Goal: Ask a question

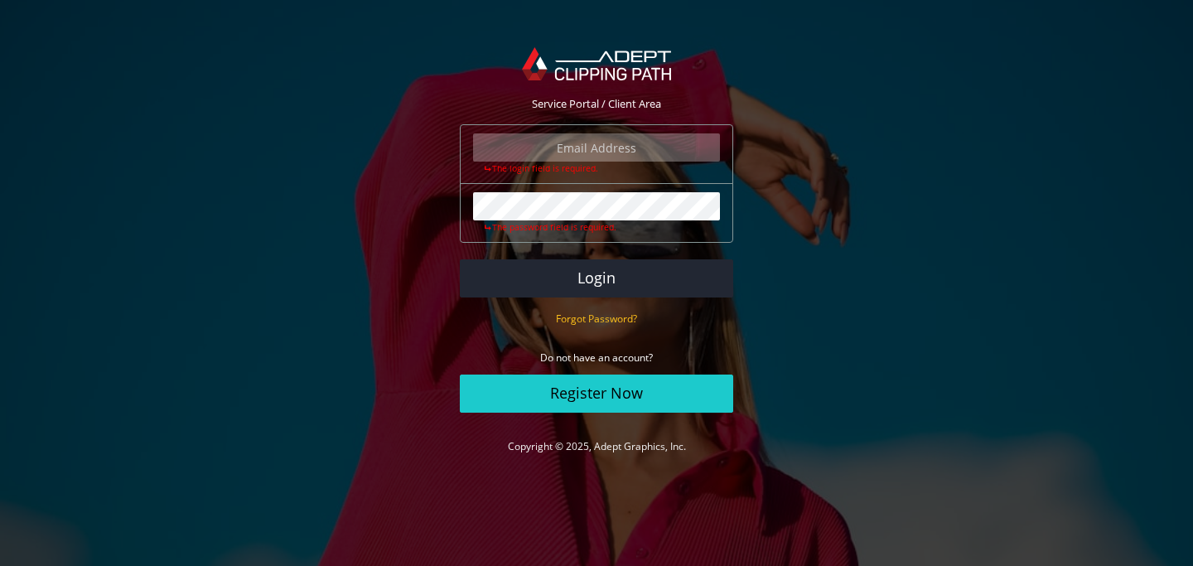
click at [635, 148] on input "email" at bounding box center [596, 147] width 247 height 28
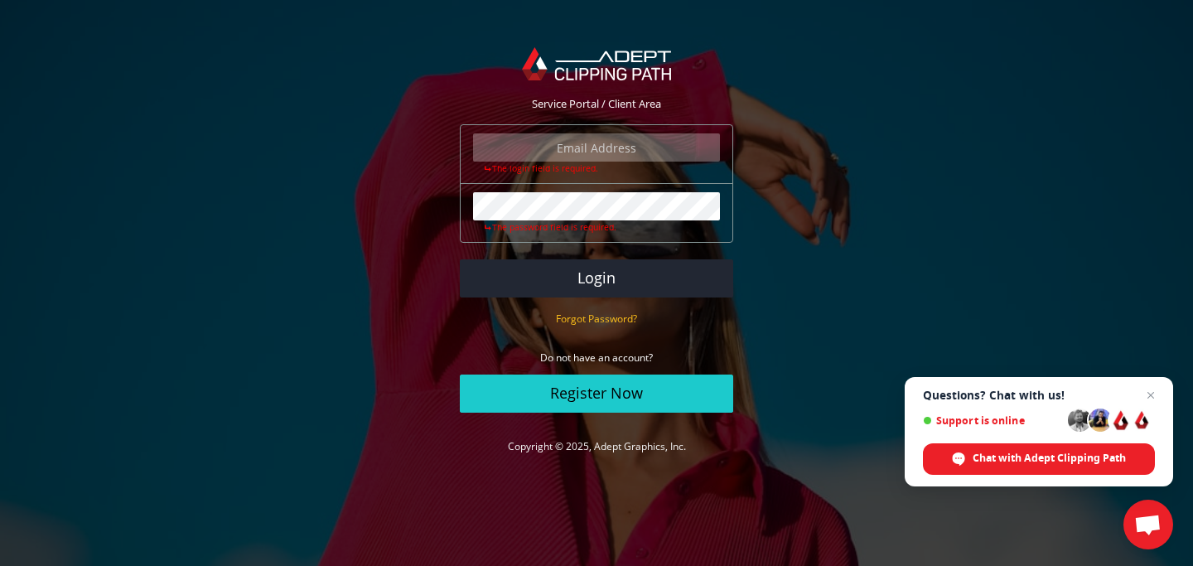
type input "[EMAIL_ADDRESS][DOMAIN_NAME]"
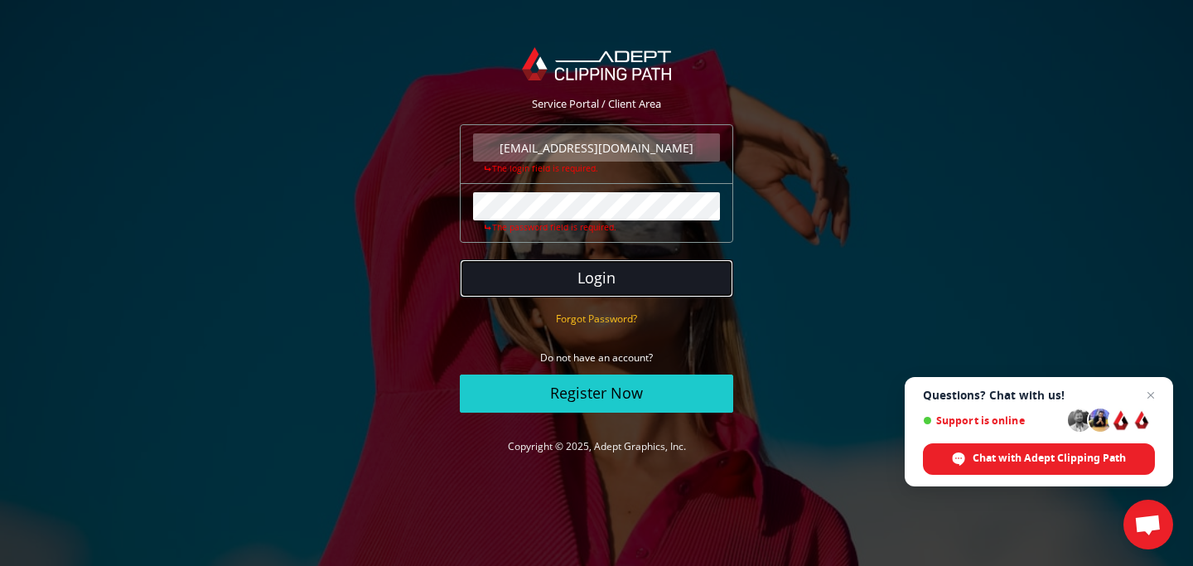
click at [605, 283] on button "Login" at bounding box center [596, 278] width 273 height 38
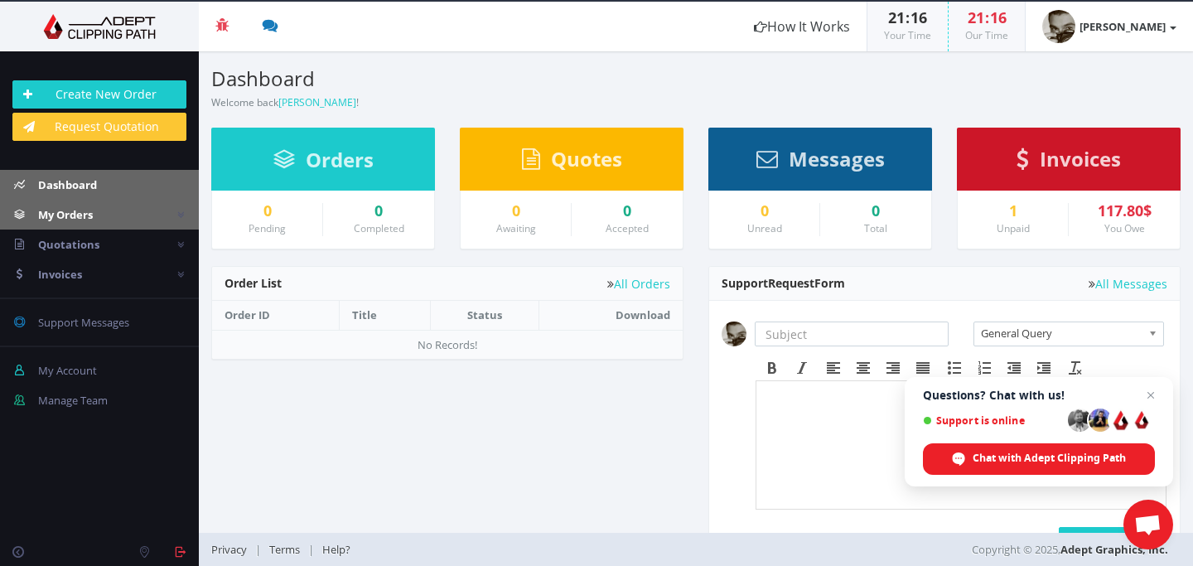
click at [146, 216] on link "My Orders" at bounding box center [99, 215] width 199 height 30
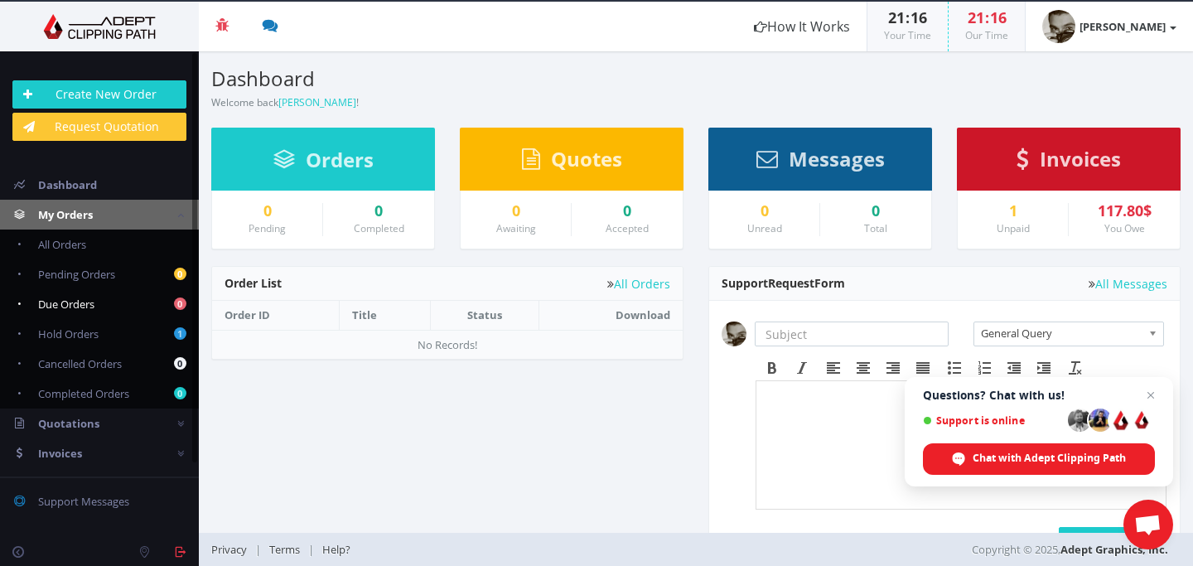
click at [85, 301] on span "Due Orders" at bounding box center [66, 304] width 56 height 15
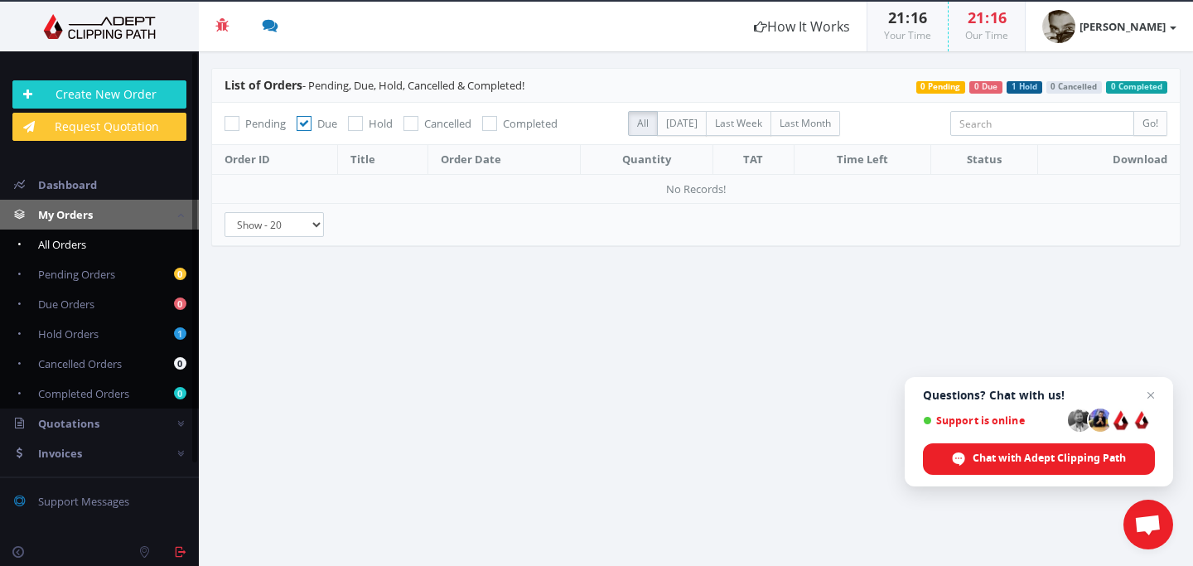
click at [123, 249] on link "All Orders" at bounding box center [99, 245] width 199 height 30
checkbox input "false"
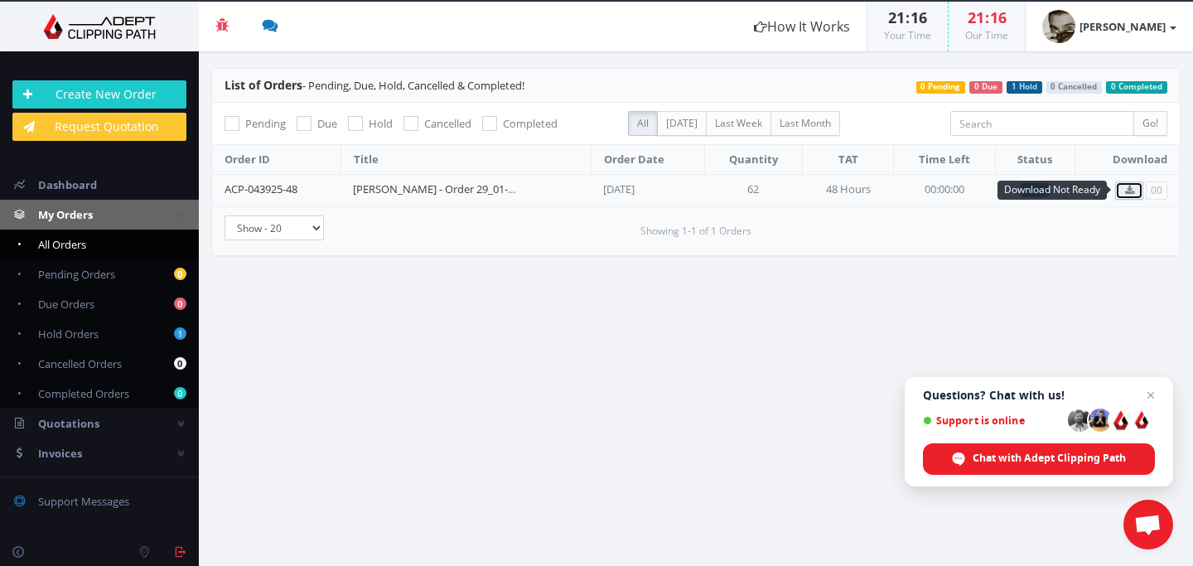
click at [1129, 187] on icon at bounding box center [1129, 191] width 9 height 10
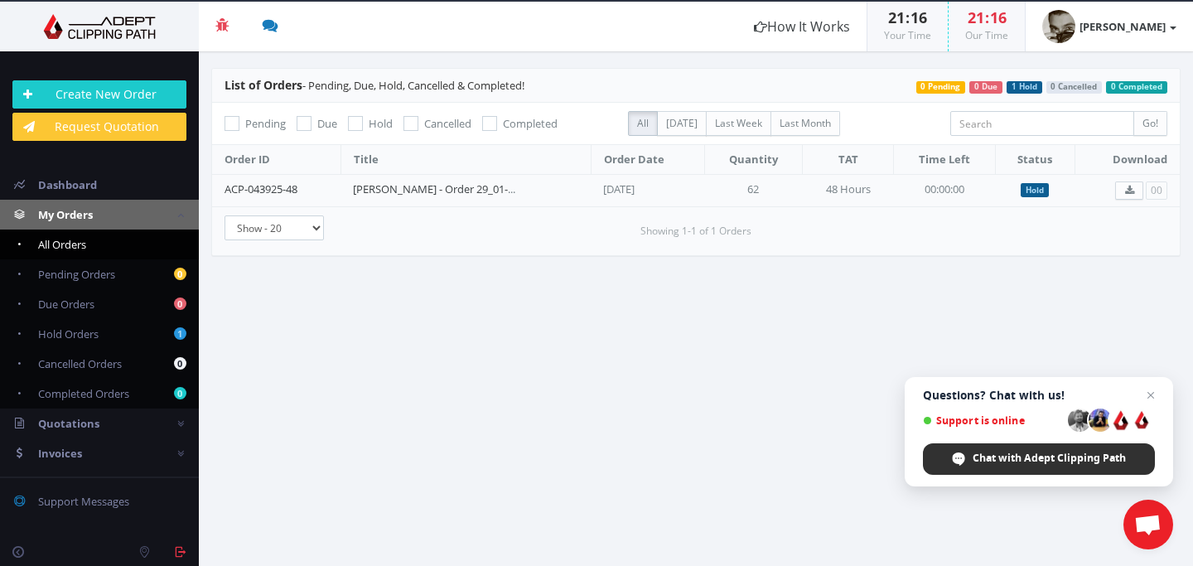
click at [1044, 452] on span "Chat with Adept Clipping Path" at bounding box center [1049, 458] width 153 height 15
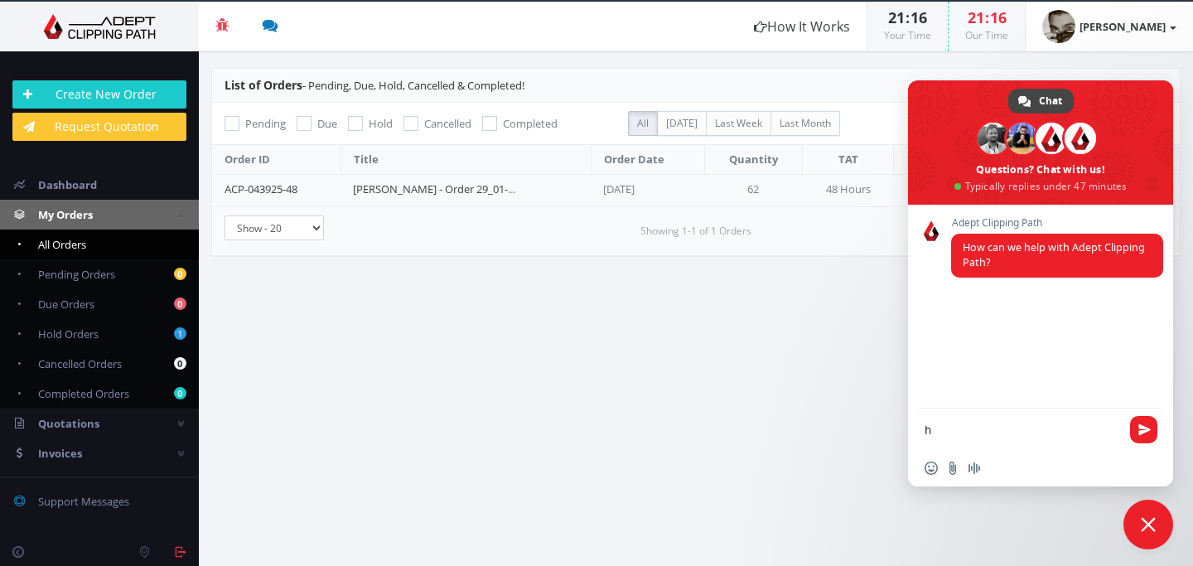
type textarea "hi"
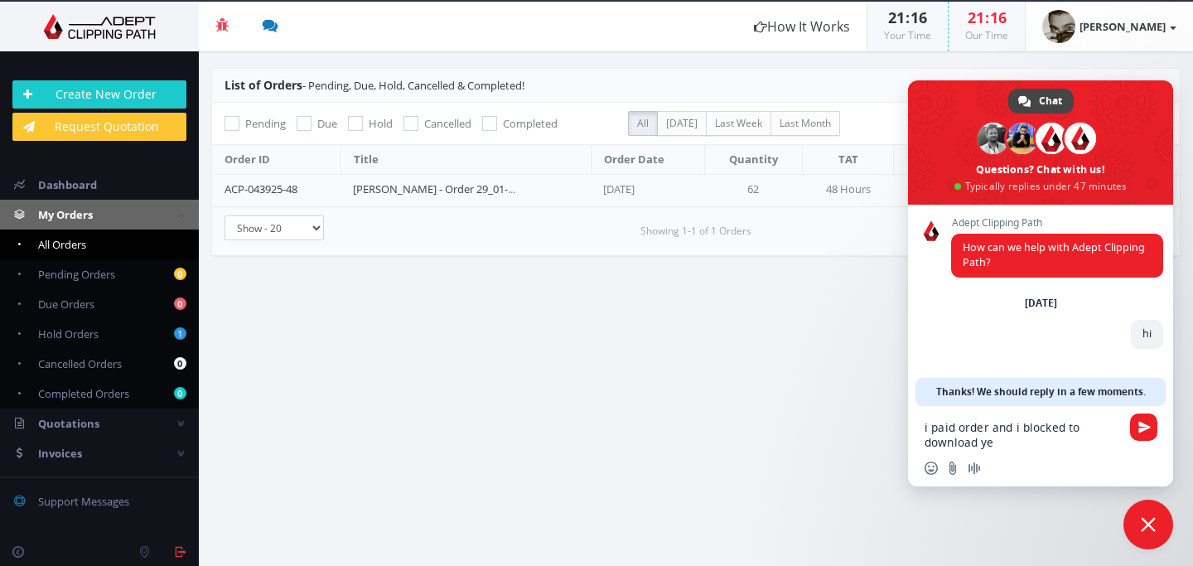
type textarea "i paid order and i blocked to download yet"
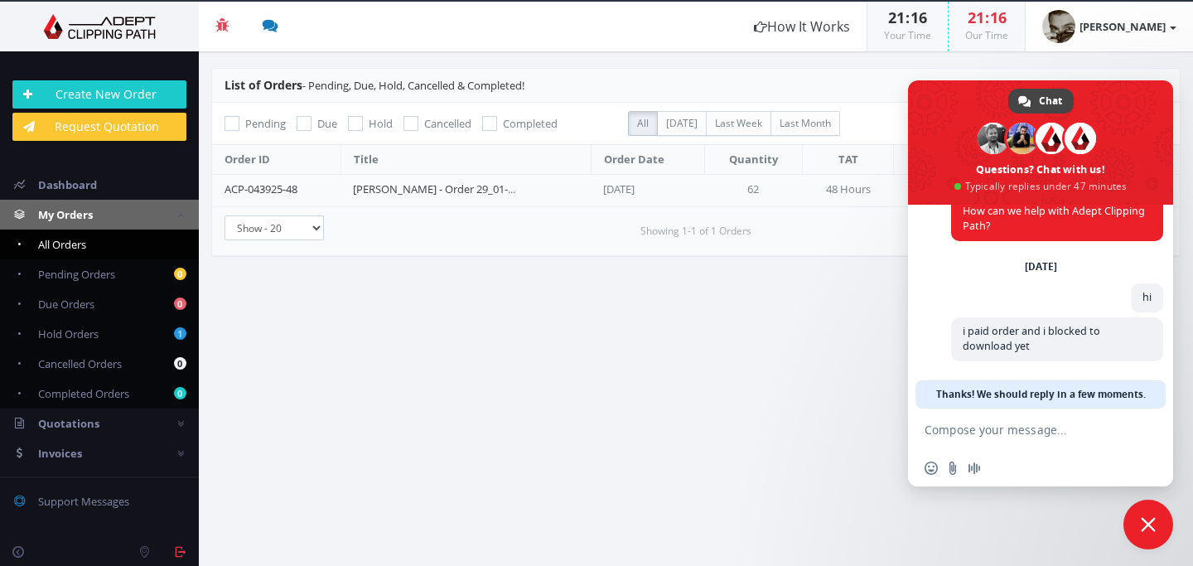
scroll to position [38, 0]
click at [874, 299] on section "List of Orders - Pending, Due, Hold, Cancelled & Completed! 0 Completed 0 Cance…" at bounding box center [696, 308] width 994 height 515
click at [1133, 524] on span "Close chat" at bounding box center [1148, 525] width 50 height 50
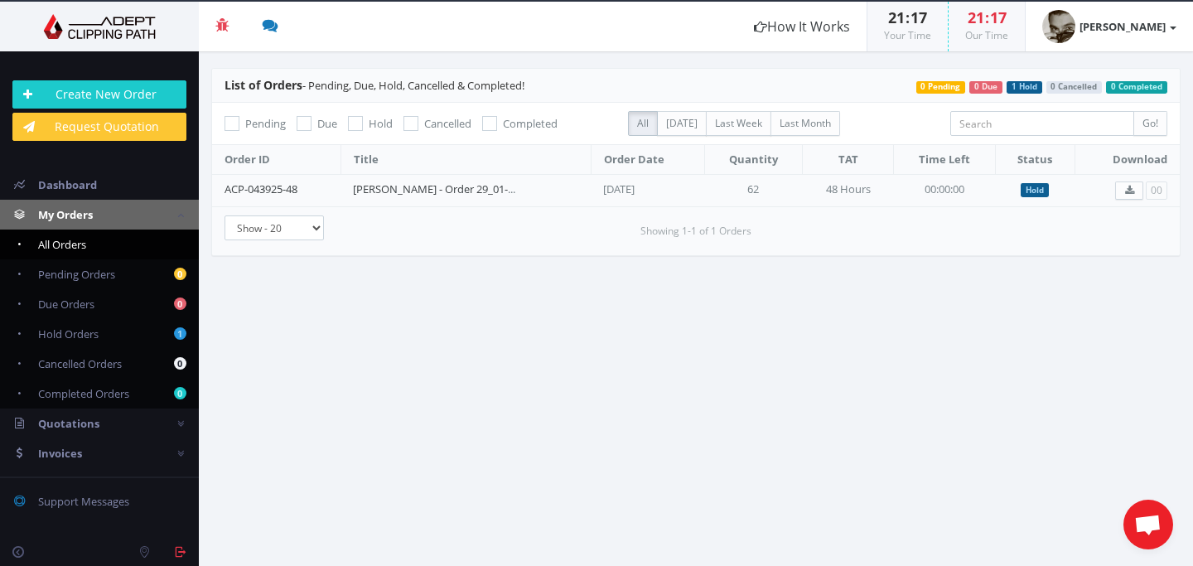
scroll to position [177, 0]
click at [124, 274] on link "0 Pending Orders" at bounding box center [99, 274] width 199 height 30
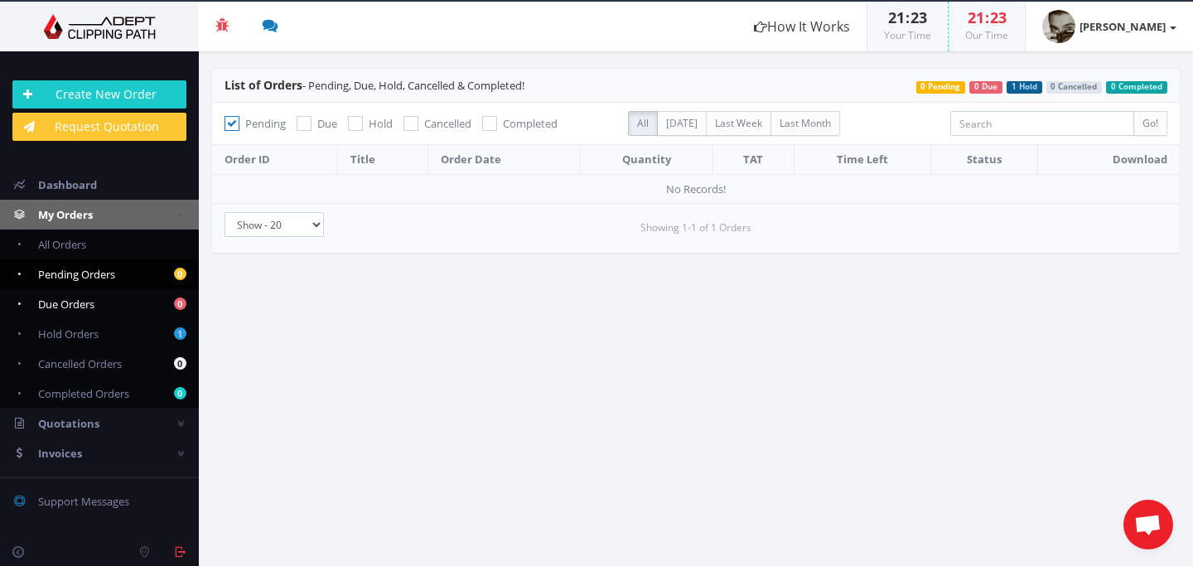
click at [126, 301] on link "0 Due Orders" at bounding box center [99, 304] width 199 height 30
checkbox input "false"
click at [157, 335] on link "1 Hold Orders" at bounding box center [99, 334] width 199 height 30
checkbox input "false"
checkbox input "true"
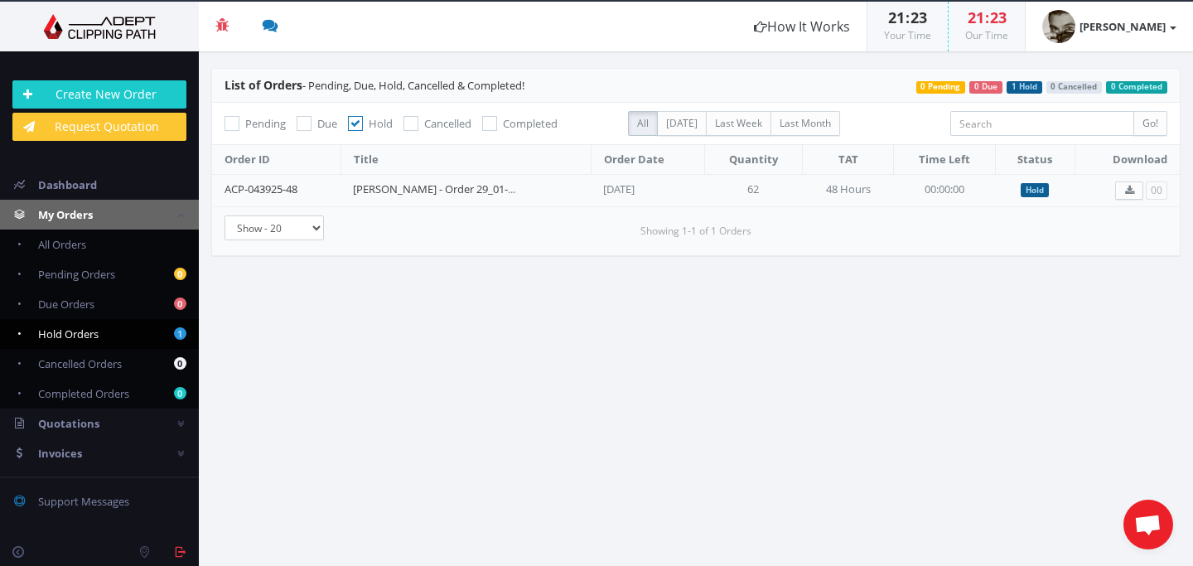
click at [1139, 505] on span "Open chat" at bounding box center [1148, 525] width 50 height 50
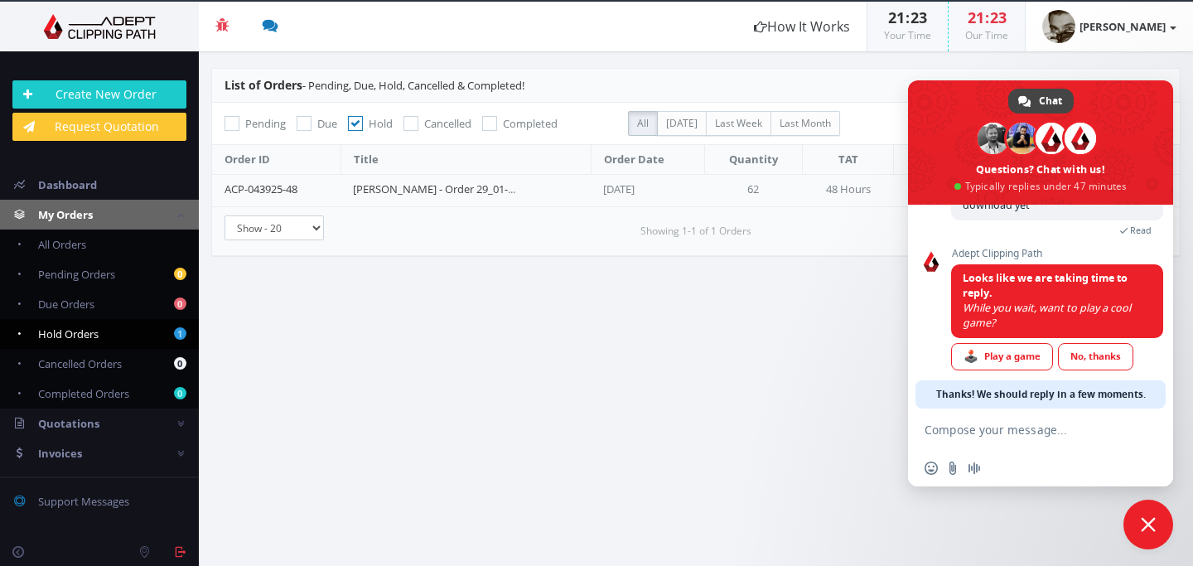
scroll to position [193, 0]
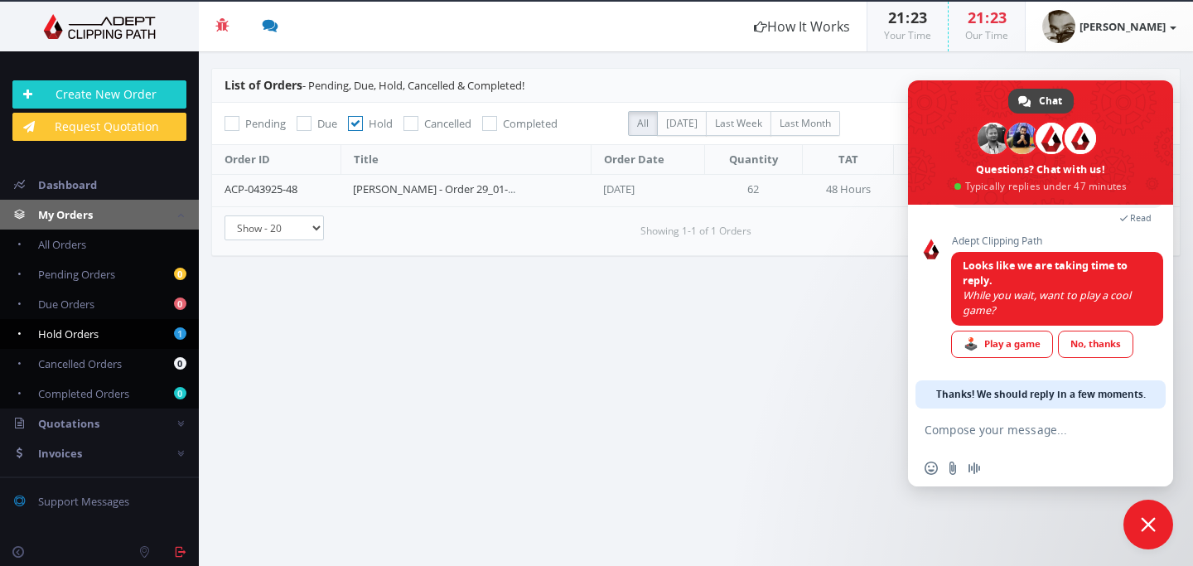
click at [1046, 431] on textarea "Compose your message..." at bounding box center [1023, 430] width 196 height 15
type textarea "hi"
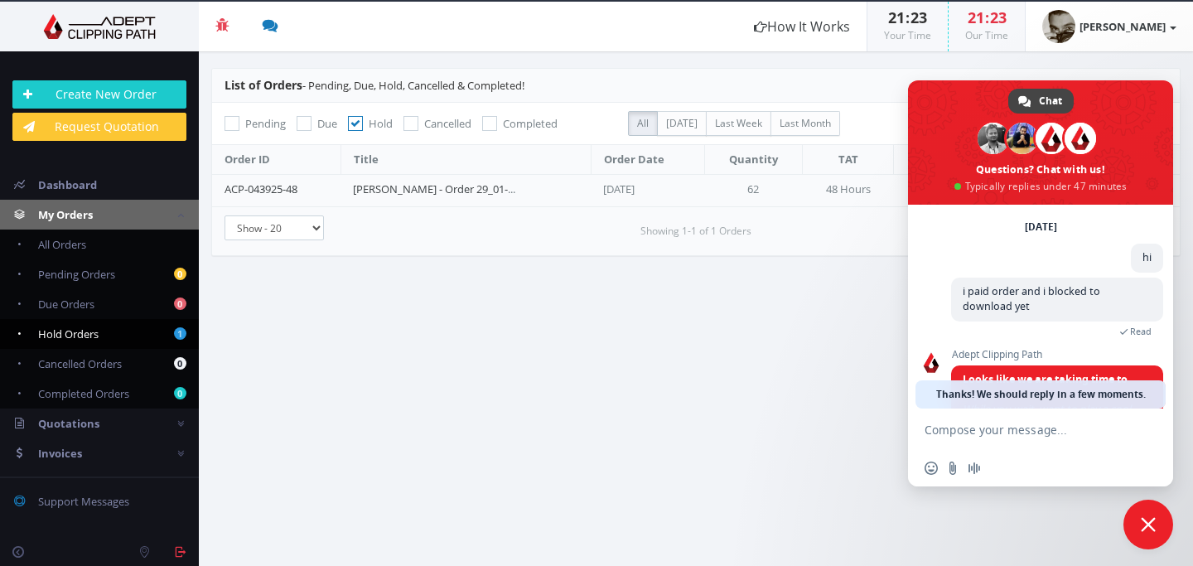
scroll to position [234, 0]
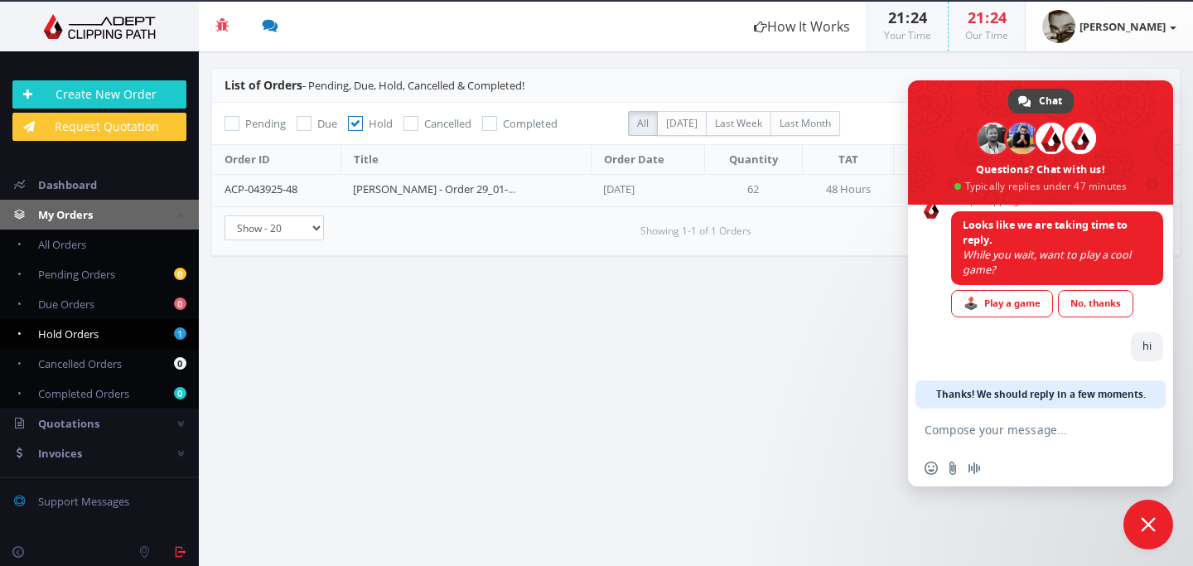
drag, startPoint x: 308, startPoint y: 186, endPoint x: 222, endPoint y: 182, distance: 86.3
click at [222, 182] on td "ACP-043925-48" at bounding box center [276, 190] width 128 height 32
copy link "ACP-043925-48"
click at [992, 432] on textarea "Compose your message..." at bounding box center [1023, 430] width 196 height 15
paste textarea "ACP-043925-48"
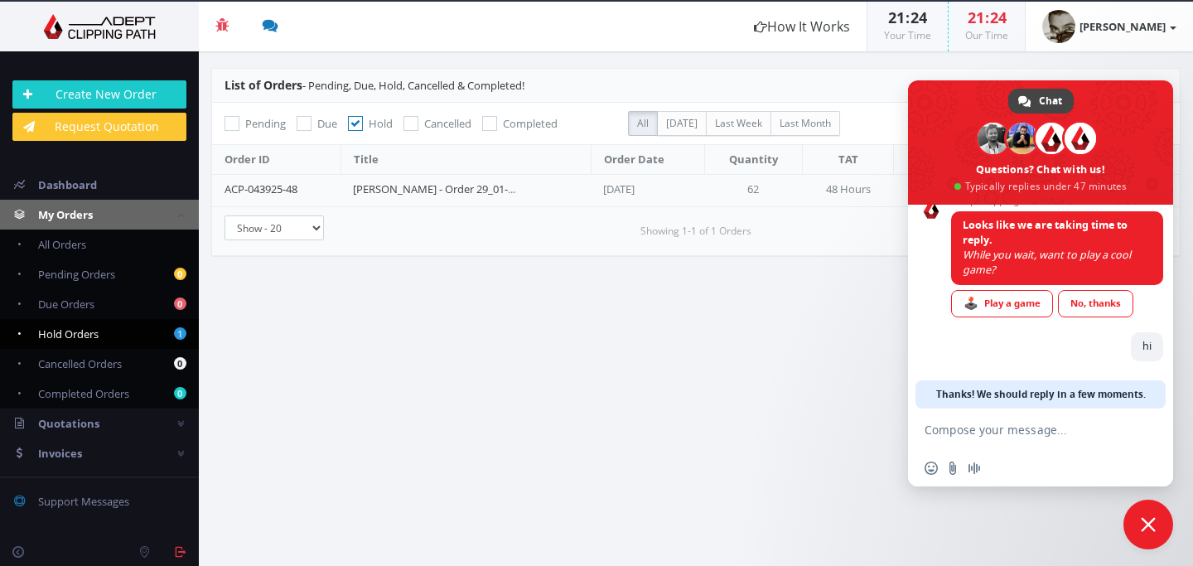
type textarea "ACP-043925-48"
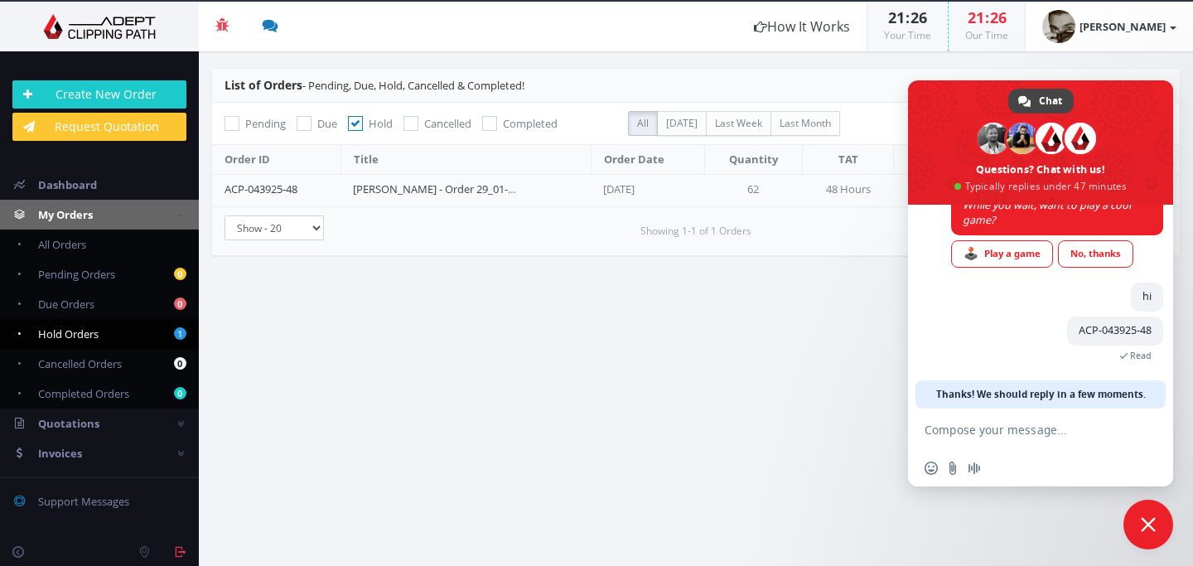
scroll to position [253, 0]
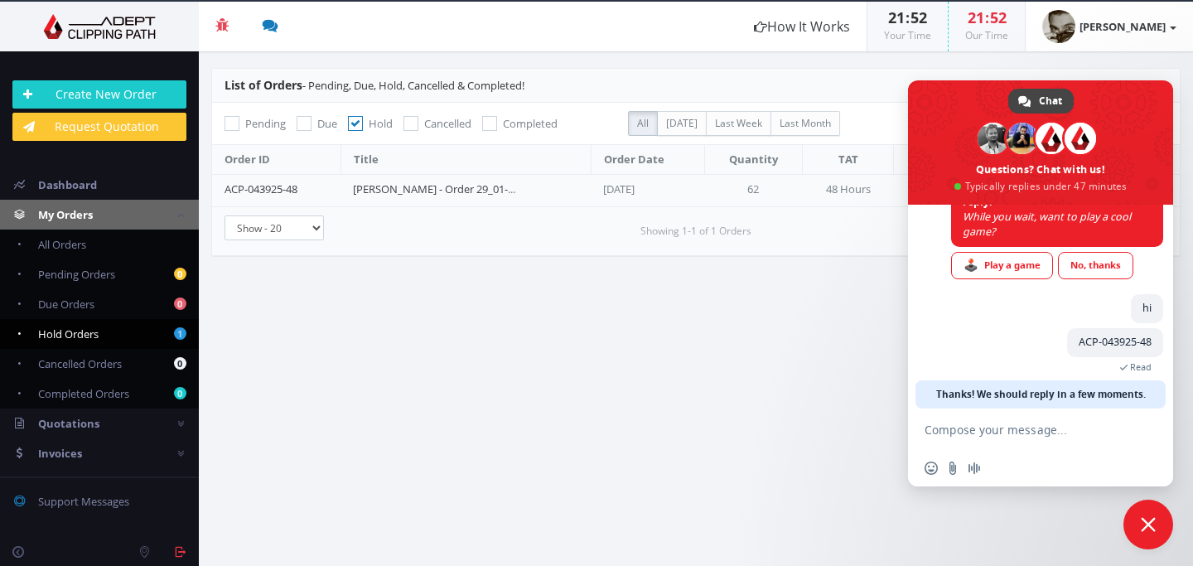
click at [816, 292] on section "List of Orders - Pending, Due, Hold, Cancelled & Completed! 0 Completed 0 Cance…" at bounding box center [696, 308] width 994 height 515
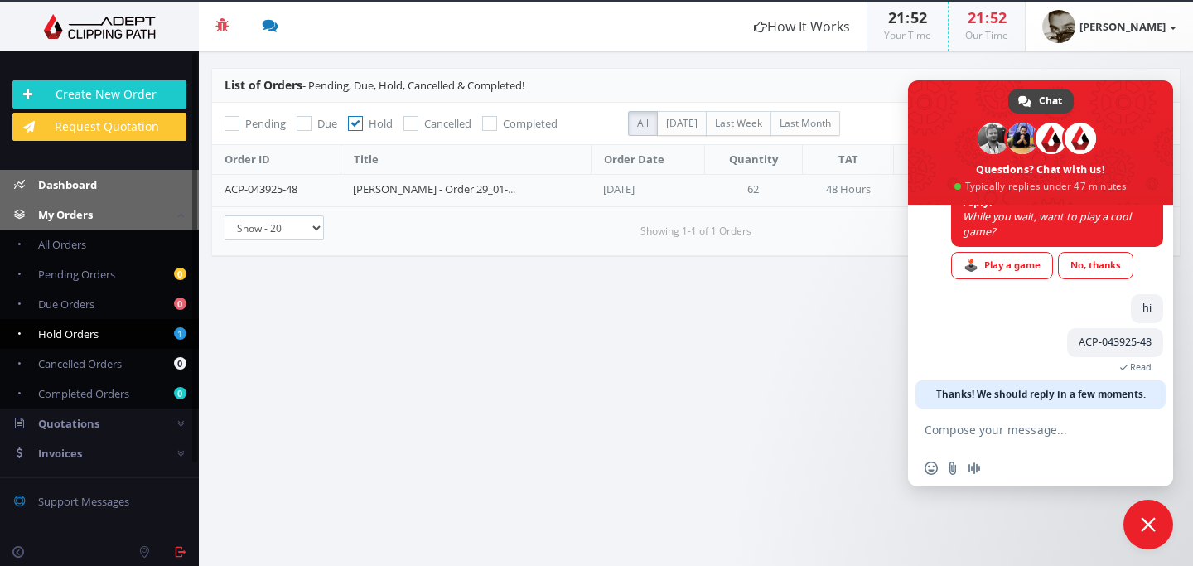
click at [102, 176] on link "Dashboard" at bounding box center [99, 185] width 199 height 30
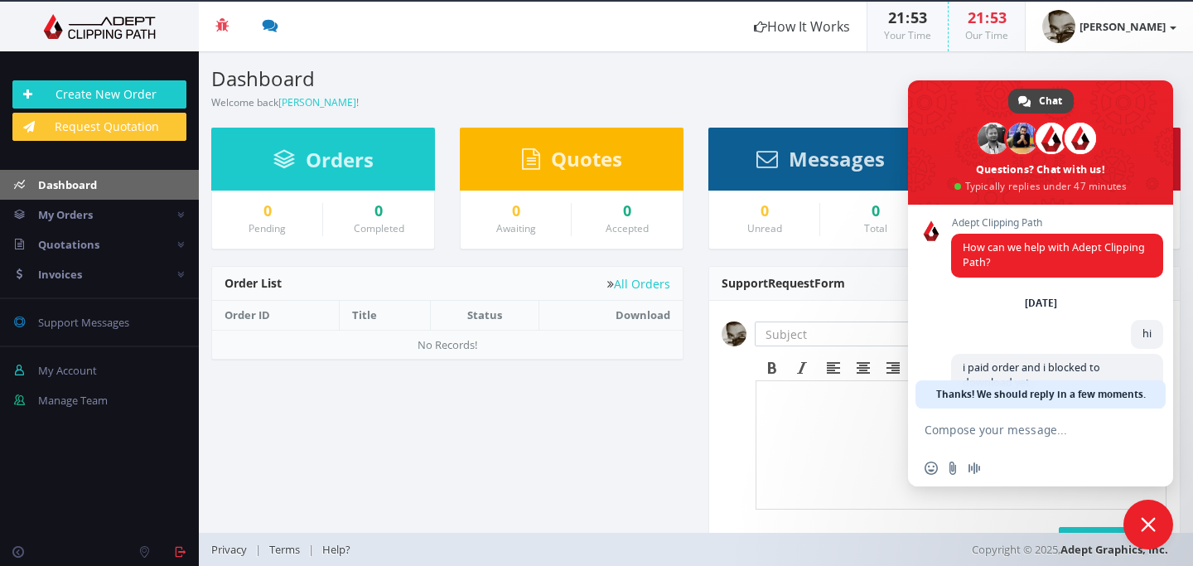
scroll to position [123, 0]
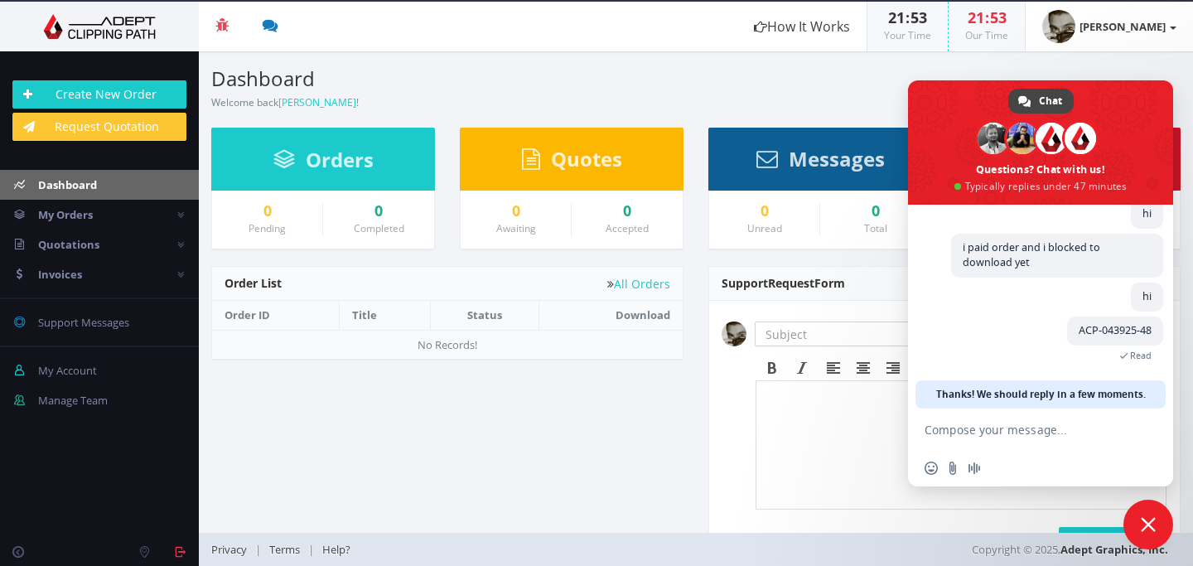
click at [540, 417] on div "Pending Completed Due Over Due Cancelled" at bounding box center [696, 435] width 994 height 339
